Goal: Information Seeking & Learning: Learn about a topic

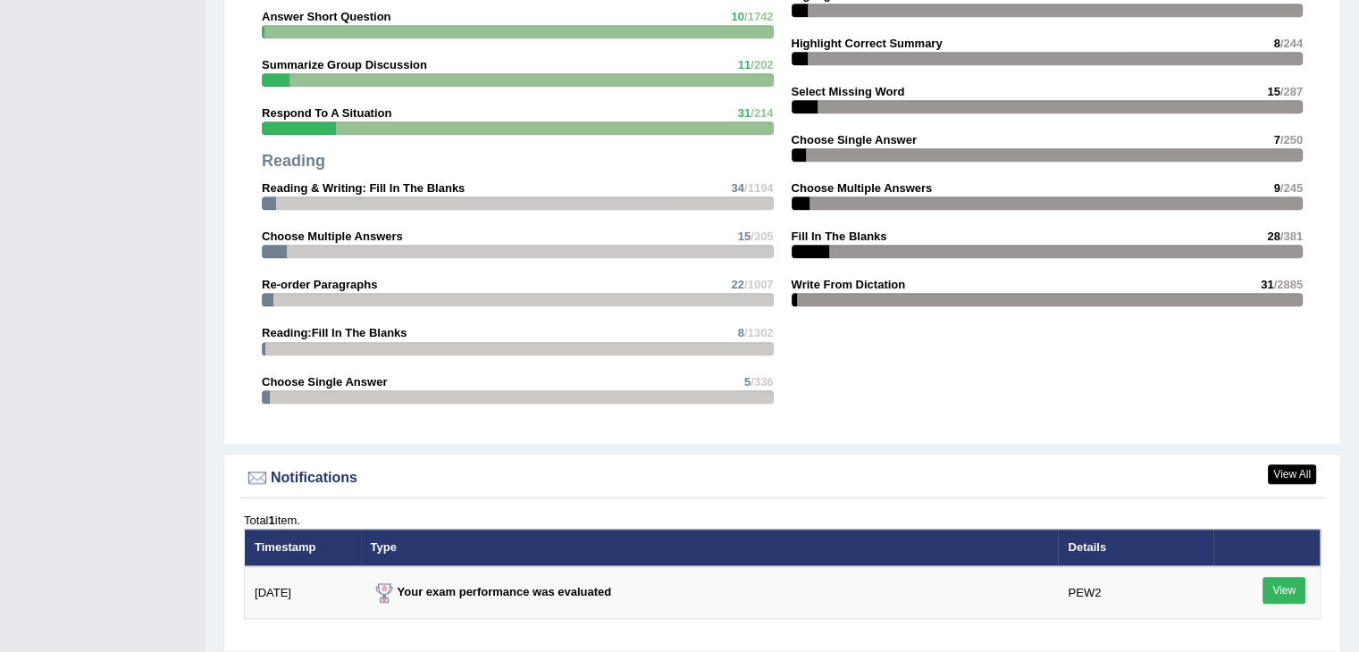
scroll to position [1966, 0]
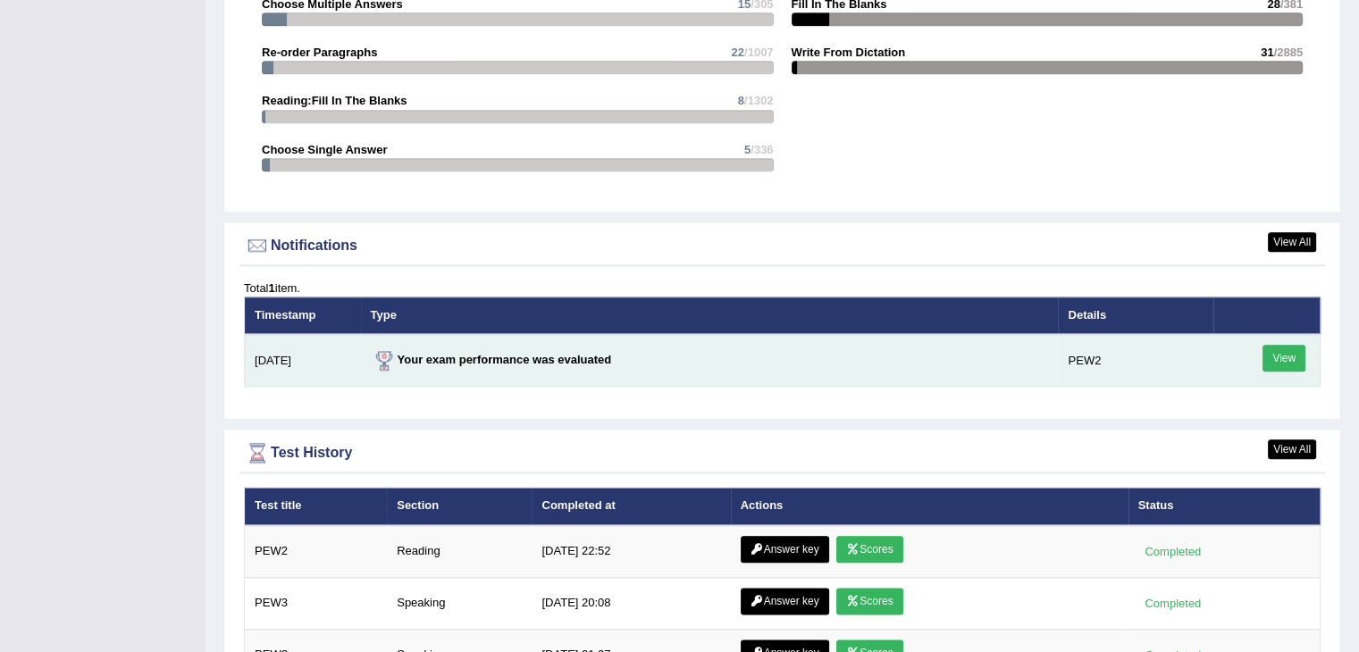
click at [1273, 348] on link "View" at bounding box center [1284, 358] width 43 height 27
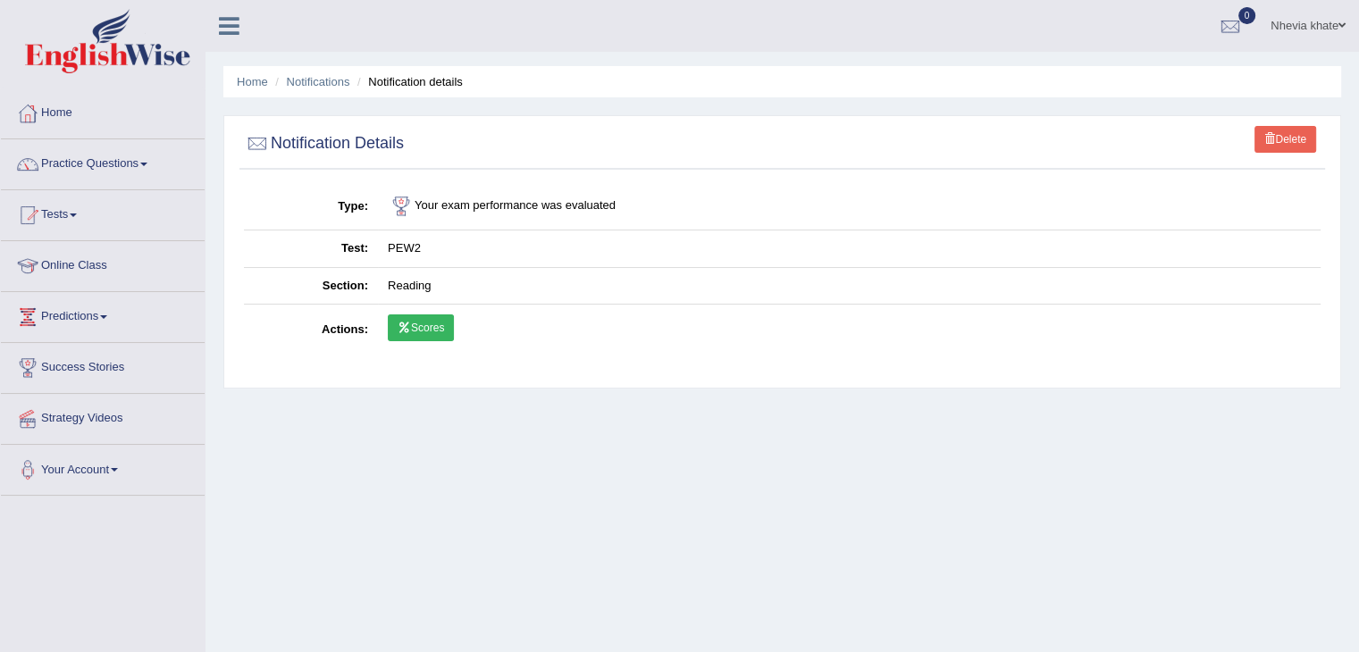
click at [429, 324] on link "Scores" at bounding box center [421, 328] width 66 height 27
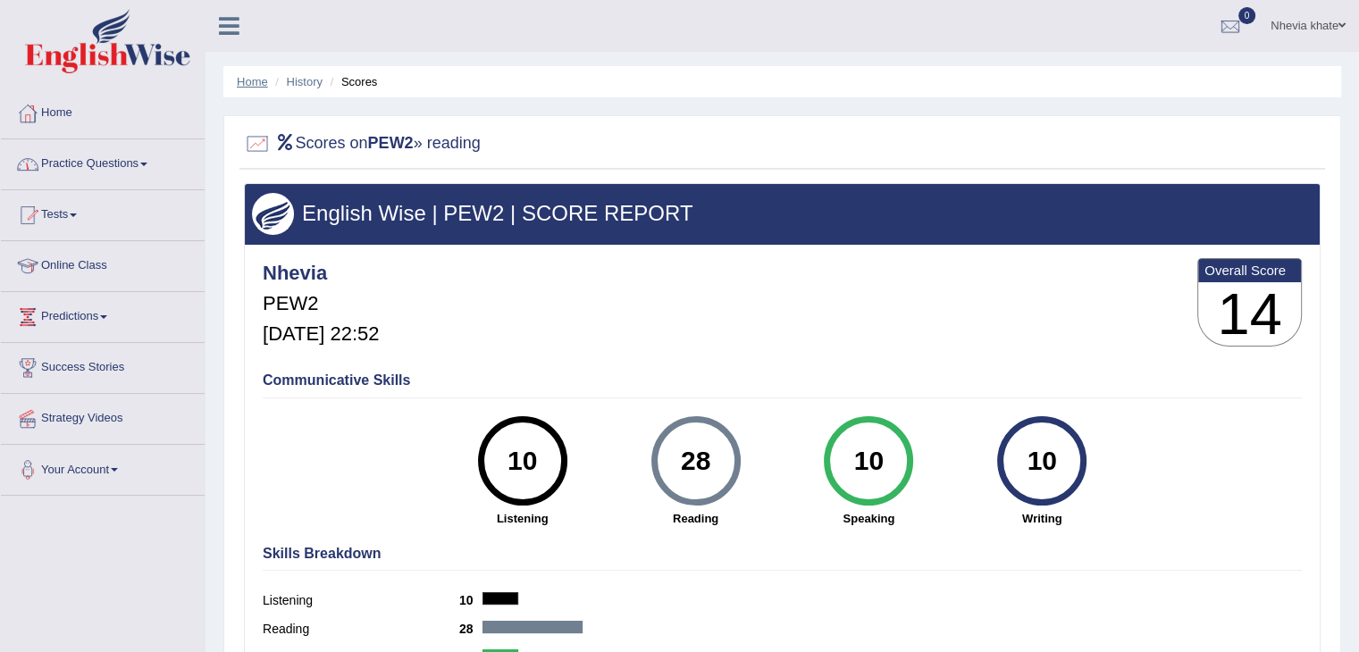
click at [250, 87] on link "Home" at bounding box center [252, 81] width 31 height 13
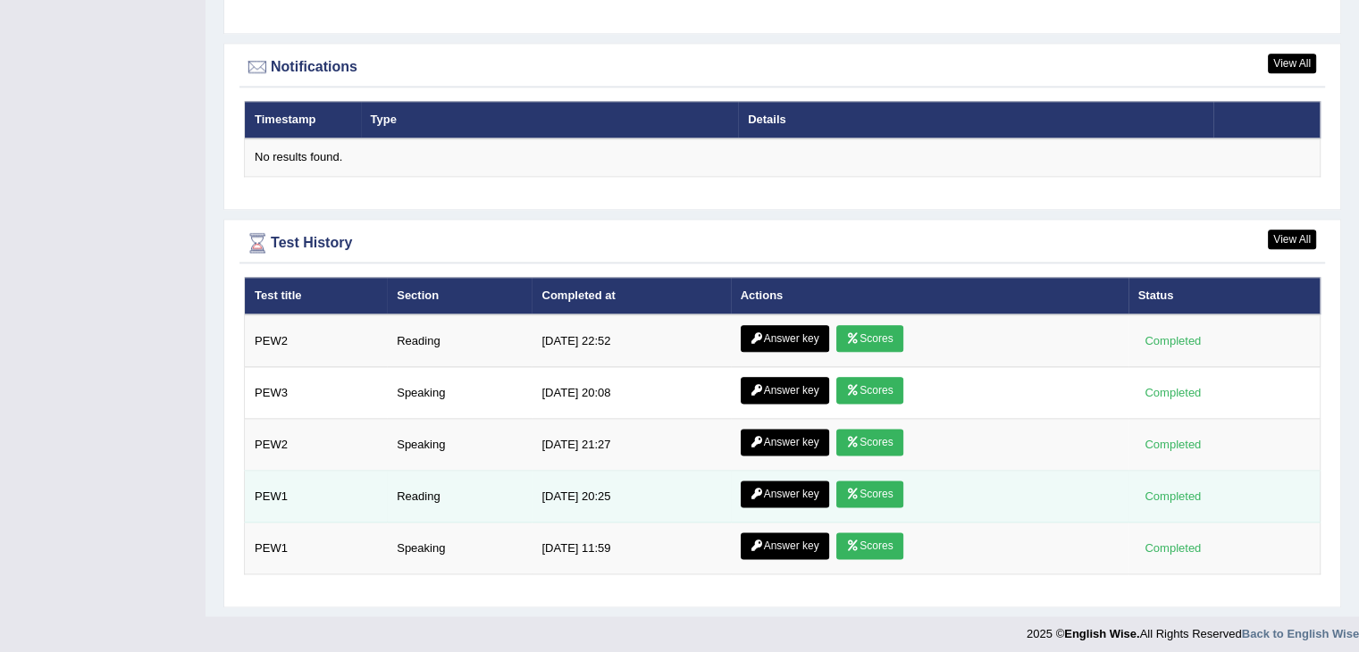
click at [862, 489] on link "Scores" at bounding box center [870, 494] width 66 height 27
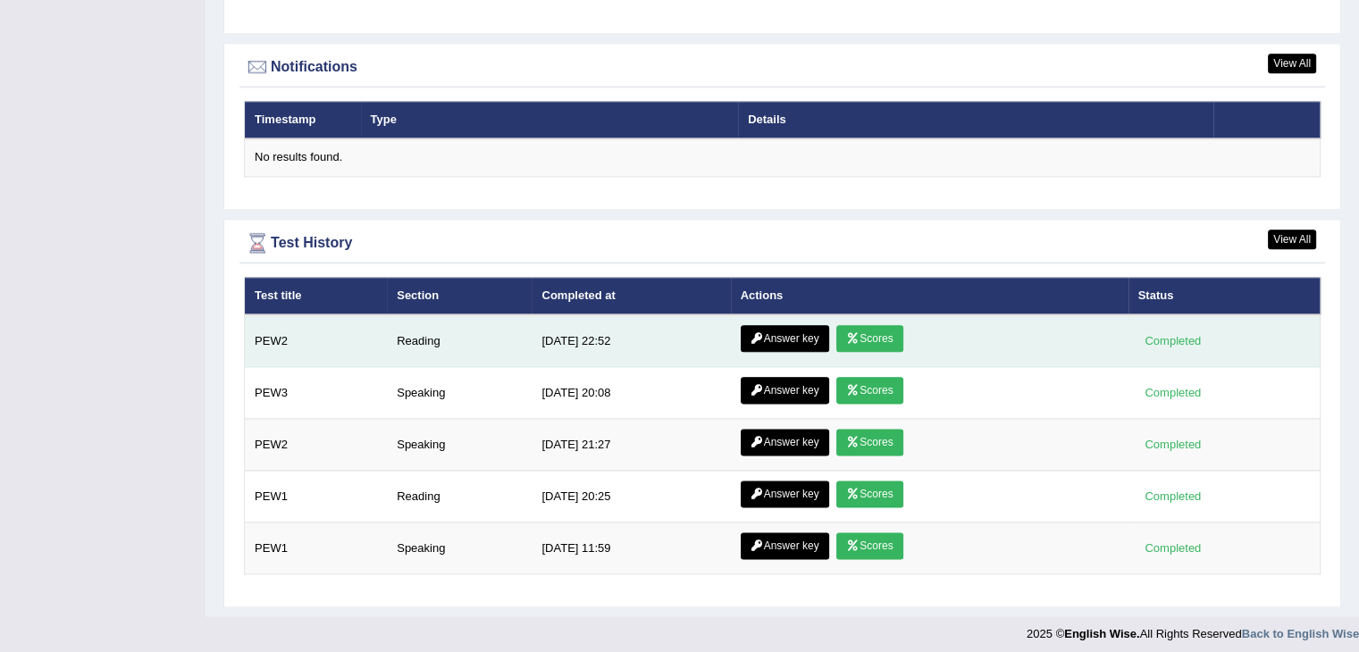
click at [795, 329] on link "Answer key" at bounding box center [785, 338] width 88 height 27
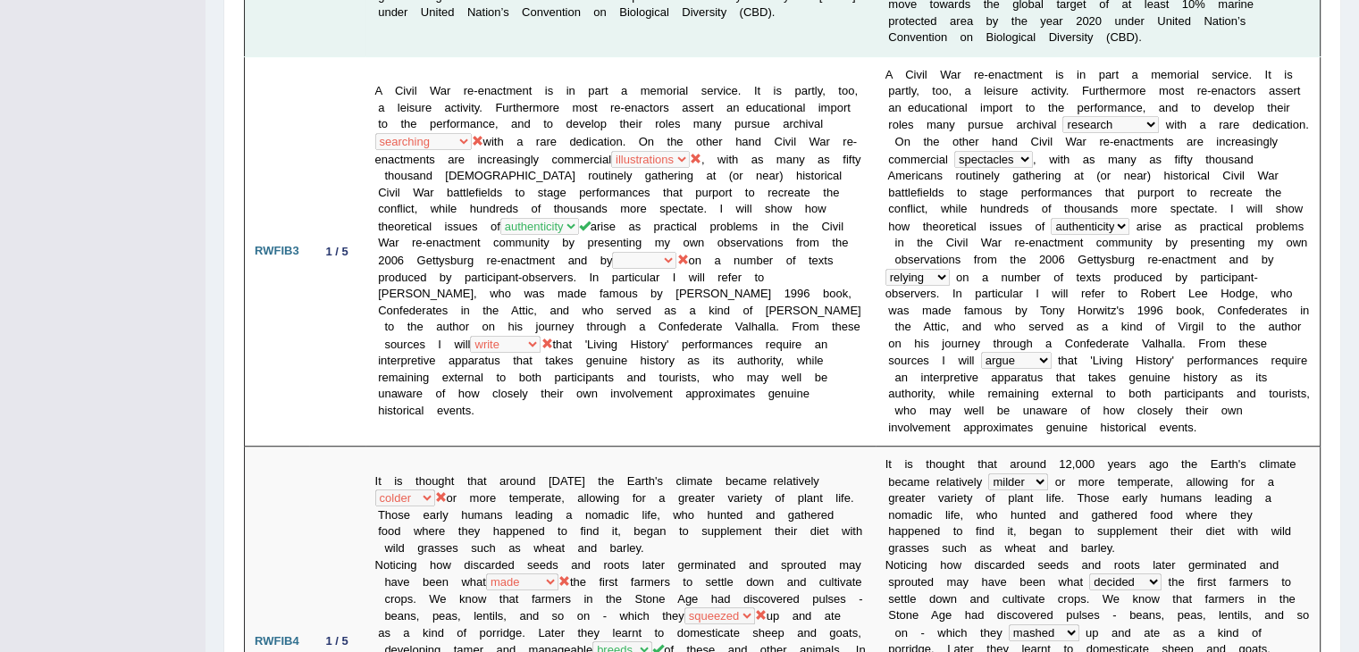
scroll to position [869, 0]
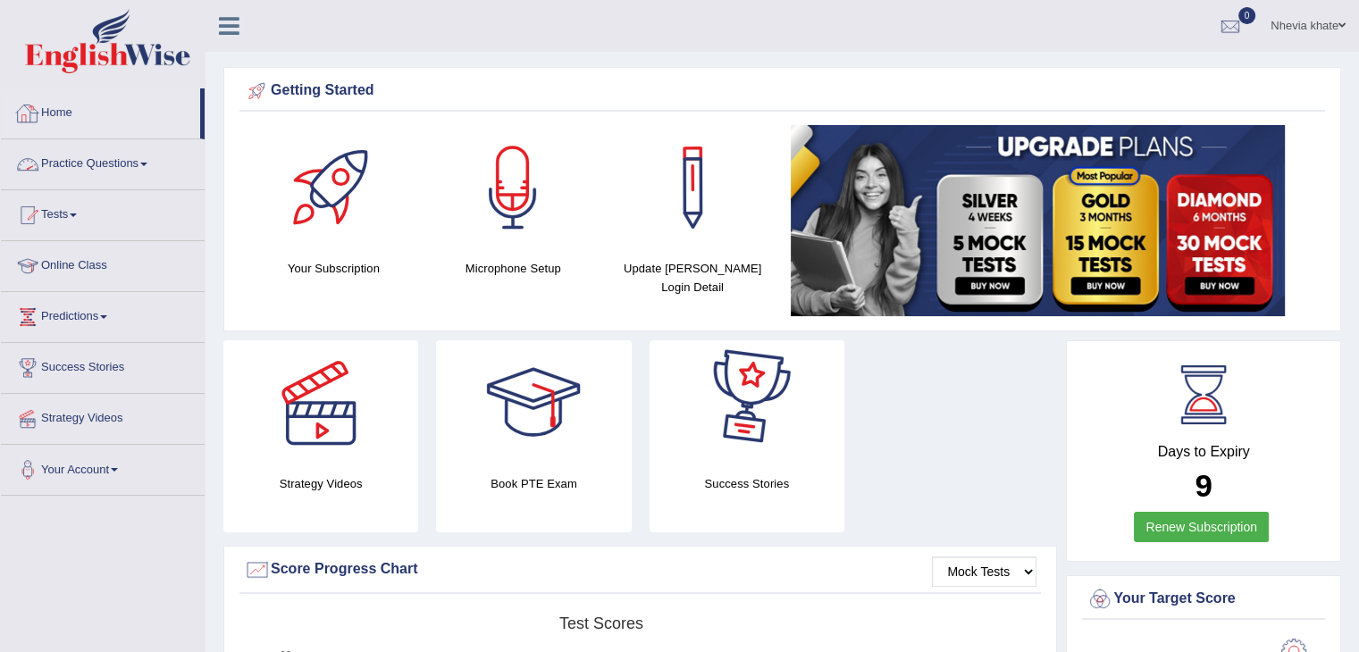
click at [126, 161] on link "Practice Questions" at bounding box center [103, 161] width 204 height 45
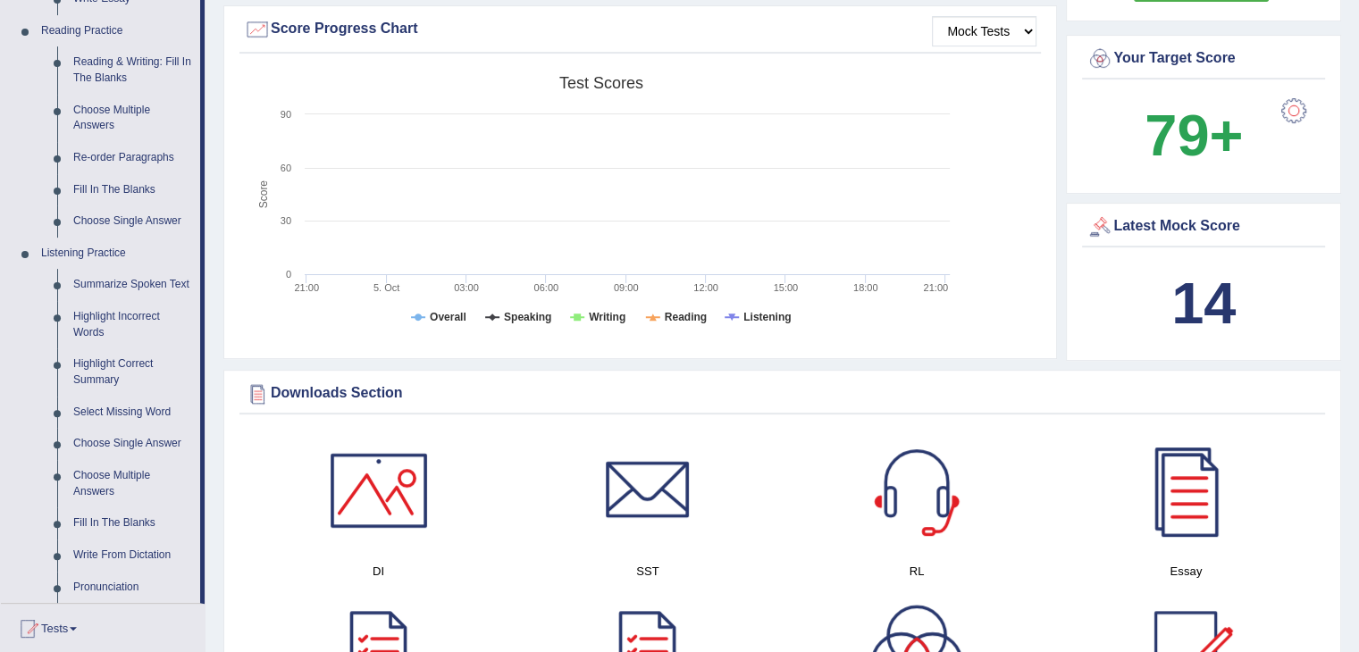
scroll to position [626, 0]
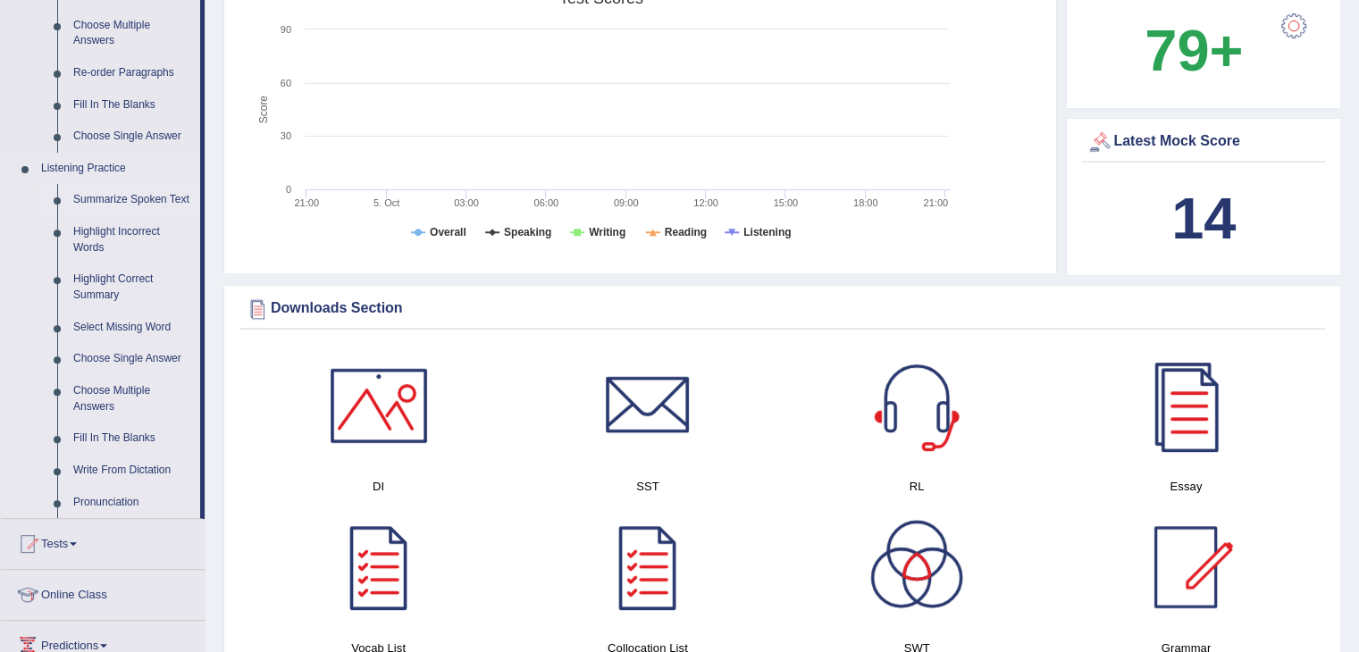
click at [118, 198] on link "Summarize Spoken Text" at bounding box center [132, 200] width 135 height 32
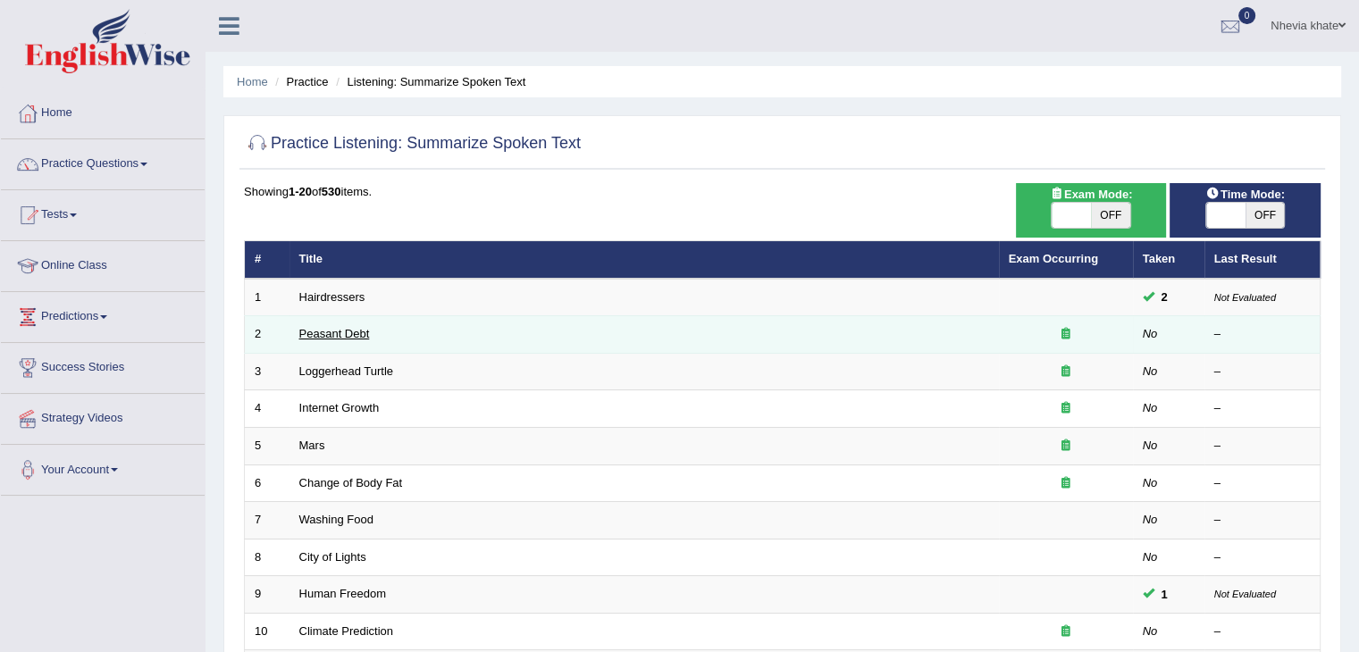
click at [341, 329] on link "Peasant Debt" at bounding box center [334, 333] width 71 height 13
